Goal: Information Seeking & Learning: Learn about a topic

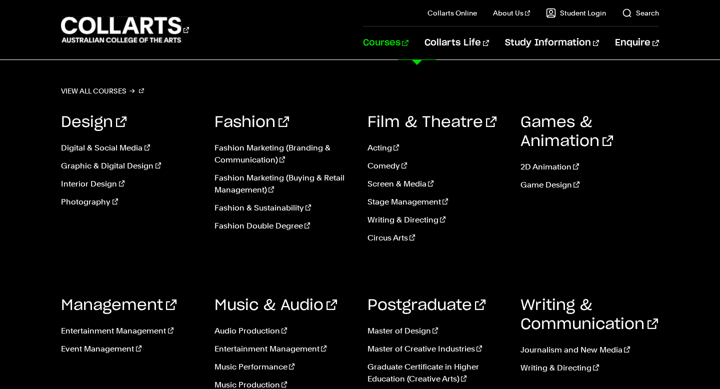
scroll to position [453, 0]
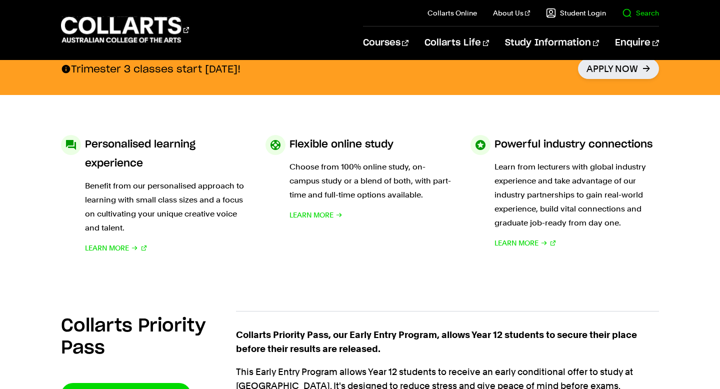
click at [639, 13] on link "Search" at bounding box center [640, 13] width 37 height 10
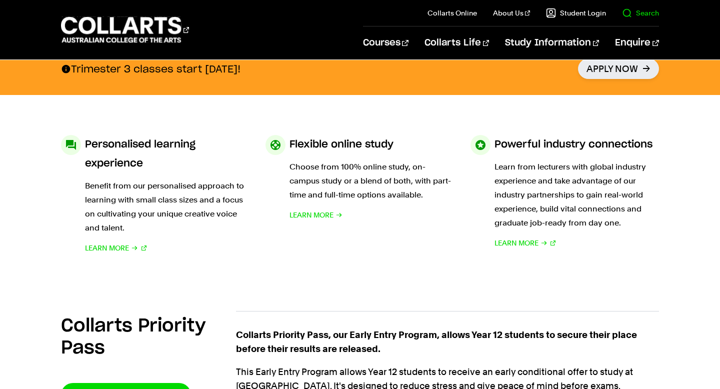
scroll to position [0, 0]
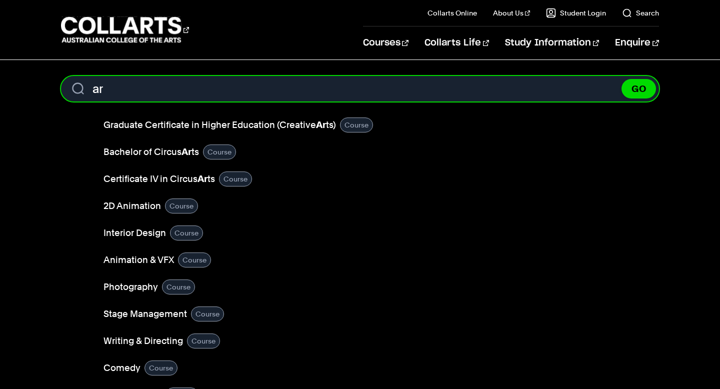
type input "a"
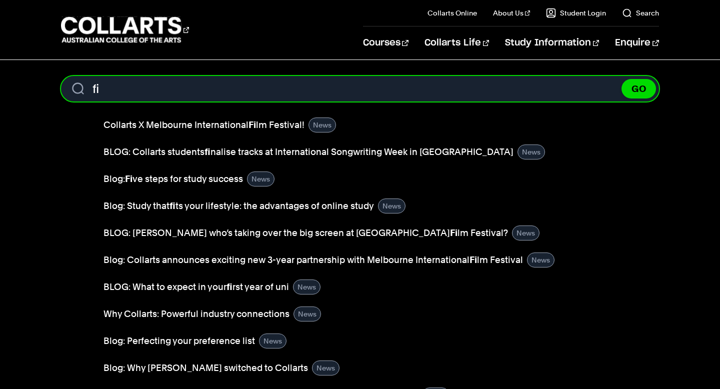
type input "f"
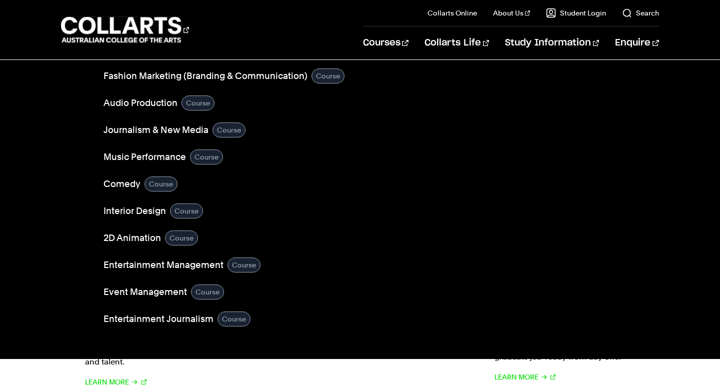
scroll to position [320, 0]
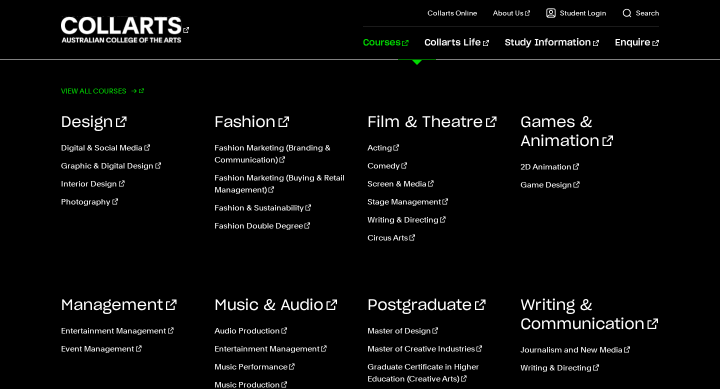
type input "creative arts"
click at [130, 93] on link "View all courses" at bounding box center [102, 91] width 83 height 14
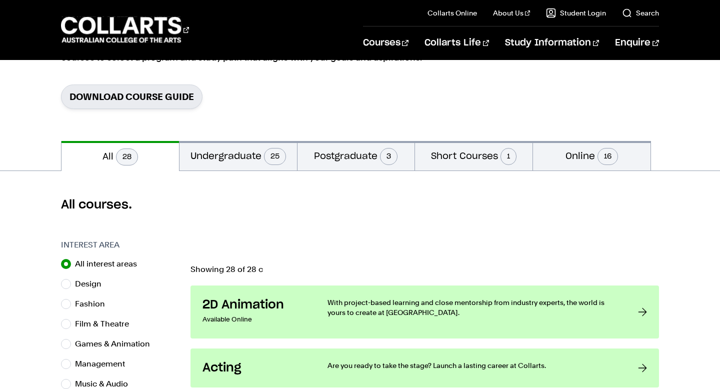
scroll to position [144, 0]
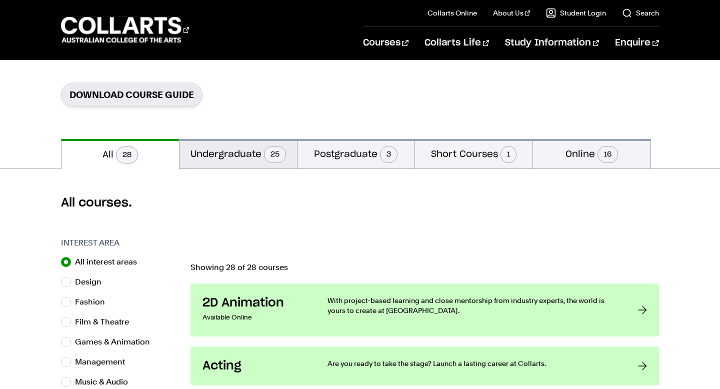
click at [229, 155] on button "Undergraduate 25" at bounding box center [237, 153] width 117 height 29
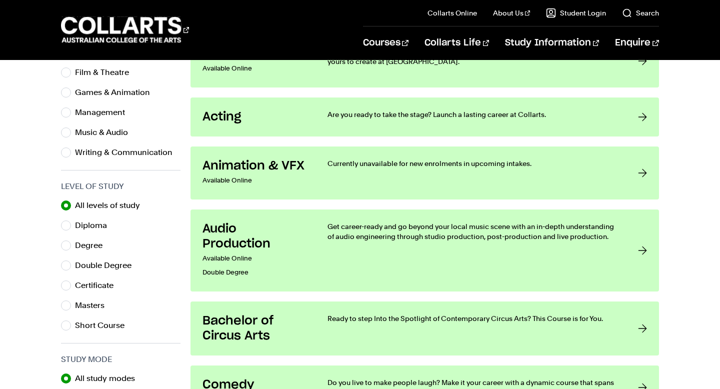
scroll to position [414, 0]
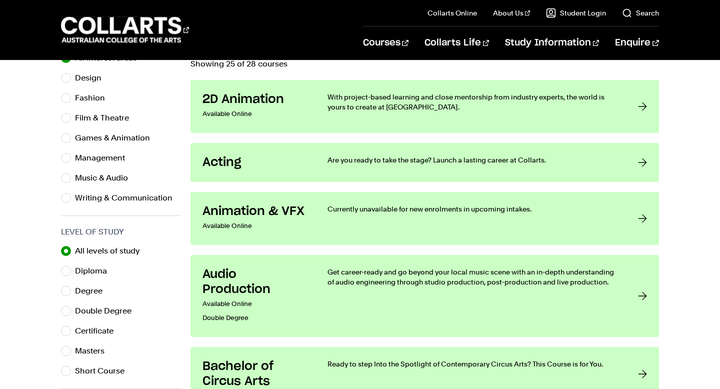
scroll to position [426, 0]
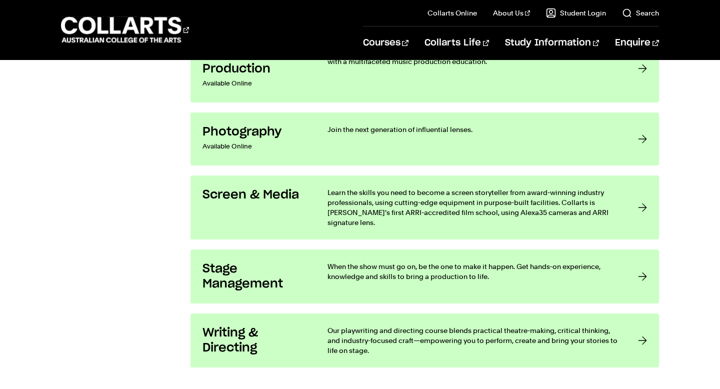
scroll to position [1715, 0]
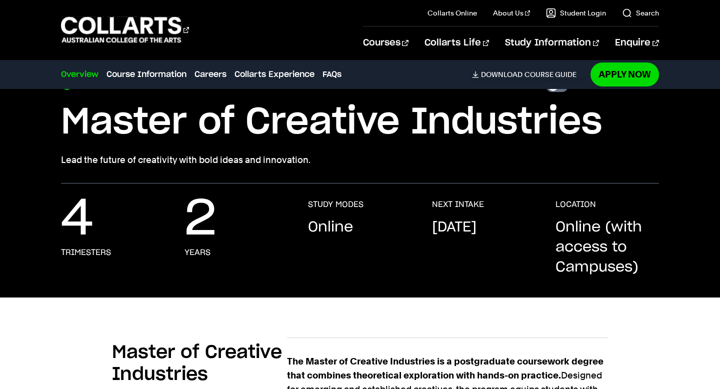
scroll to position [58, 0]
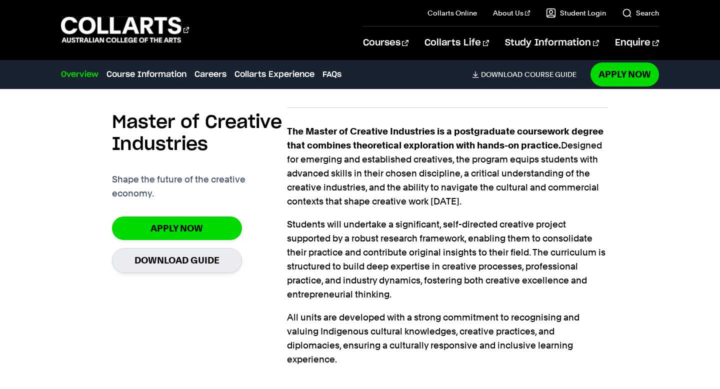
scroll to position [290, 0]
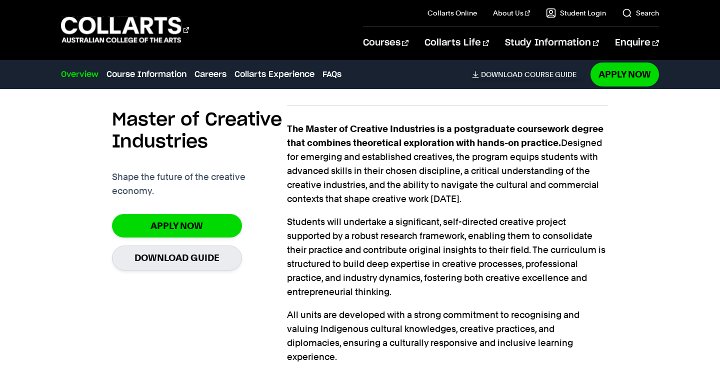
click at [62, 212] on div "Master of Creative Industries Shape the future of the creative economy. Apply n…" at bounding box center [359, 248] width 597 height 319
click at [76, 208] on div "Master of Creative Industries Shape the future of the creative economy. Apply n…" at bounding box center [359, 248] width 597 height 319
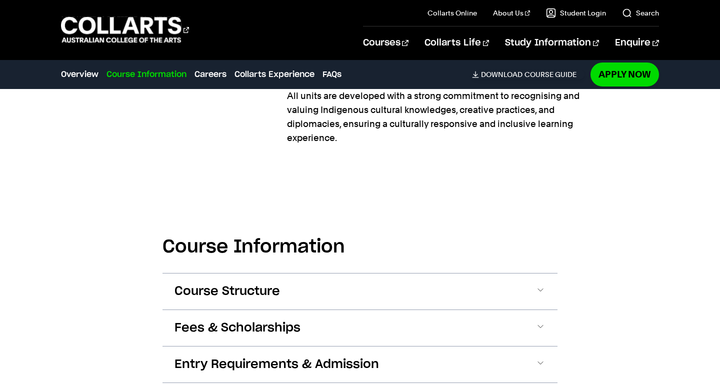
scroll to position [615, 0]
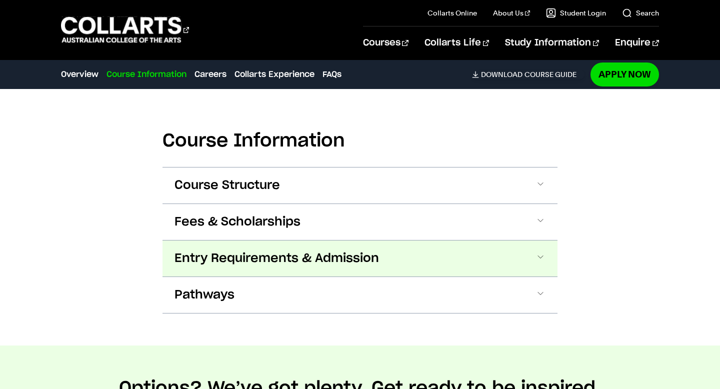
click at [482, 259] on button "Entry Requirements & Admission" at bounding box center [359, 258] width 395 height 36
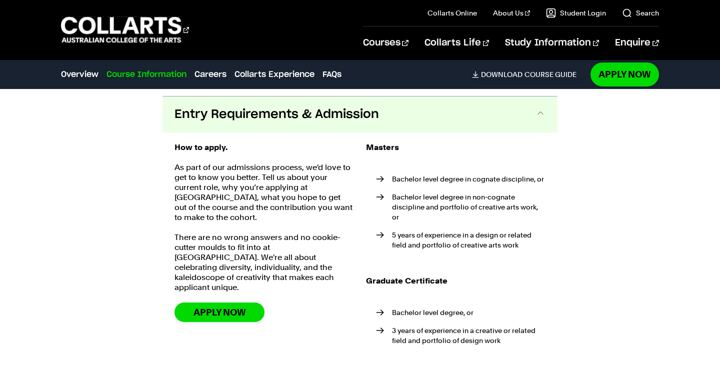
scroll to position [765, 0]
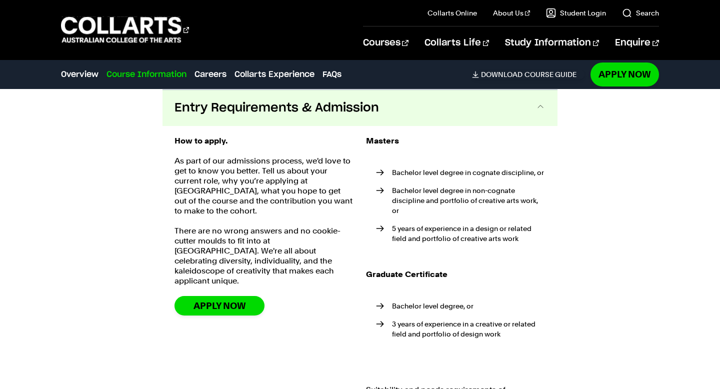
click at [600, 179] on div "Course Information Course Structure DETAILED UNIT DESCRIPTOR First Year Trimest…" at bounding box center [360, 228] width 720 height 591
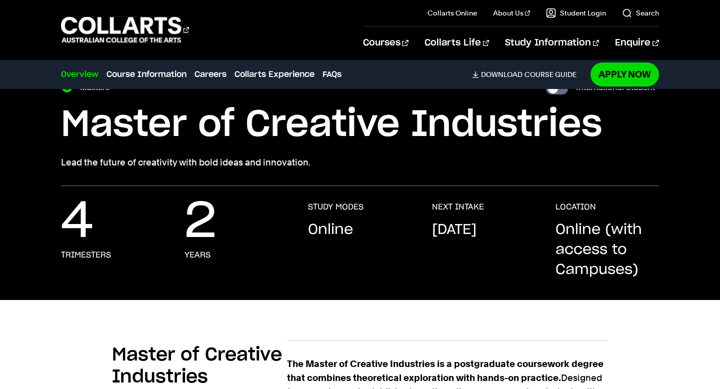
scroll to position [0, 0]
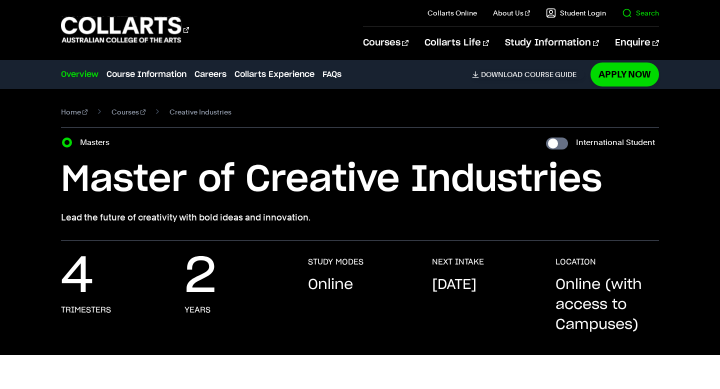
click at [631, 13] on link "Search" at bounding box center [640, 13] width 37 height 10
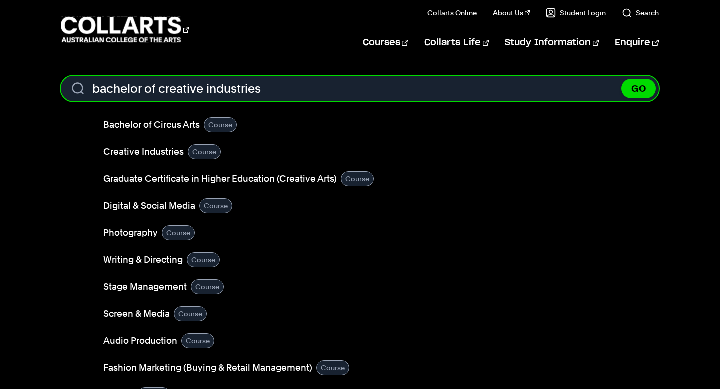
type input "bachelor of creative industries"
click at [621, 79] on button "GO" at bounding box center [638, 88] width 34 height 19
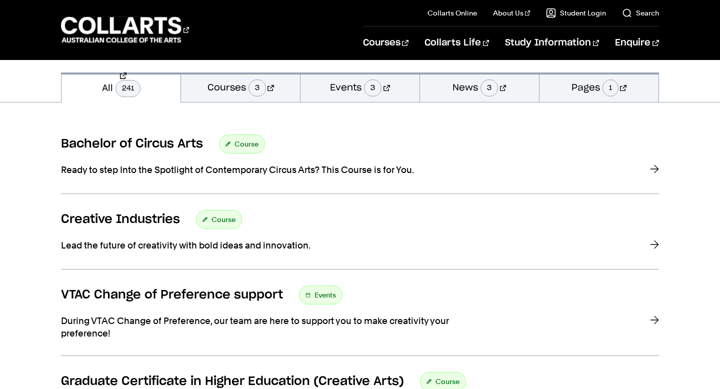
scroll to position [157, 0]
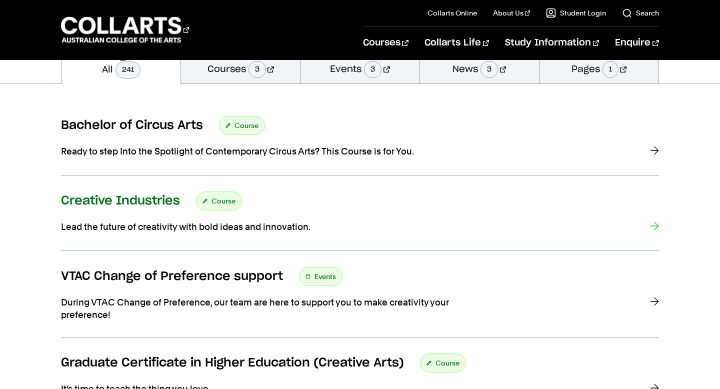
click at [141, 195] on h3 "Creative Industries" at bounding box center [120, 200] width 119 height 15
